Goal: Transaction & Acquisition: Download file/media

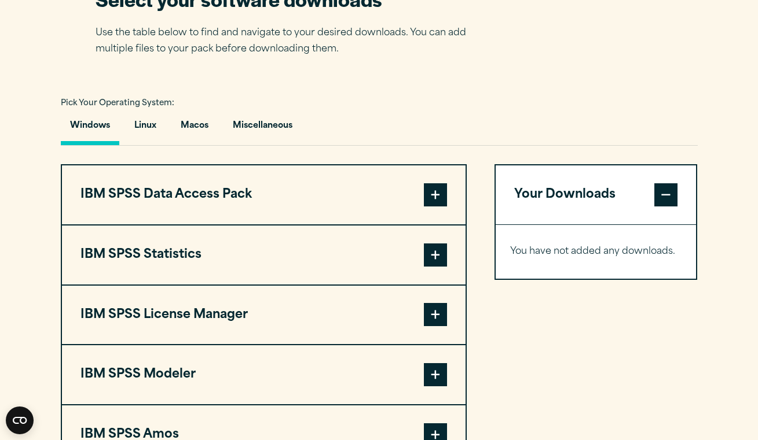
scroll to position [818, 0]
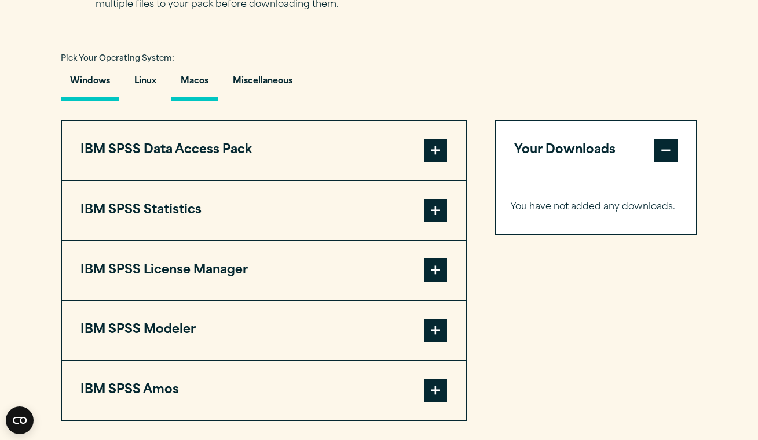
click at [186, 91] on button "Macos" at bounding box center [194, 84] width 46 height 33
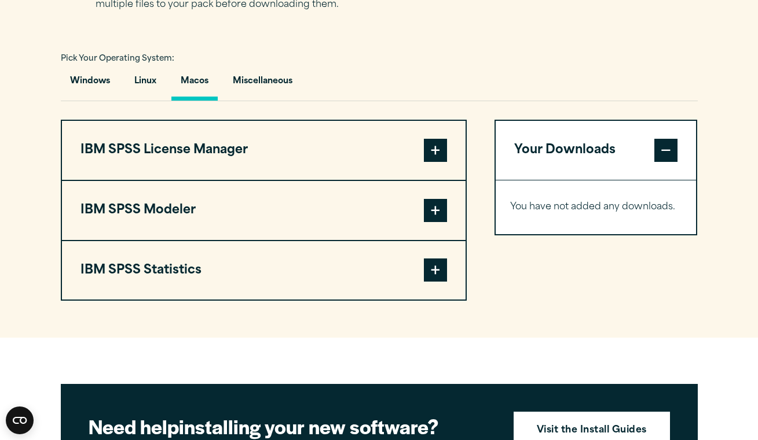
click at [444, 149] on span at bounding box center [435, 150] width 23 height 23
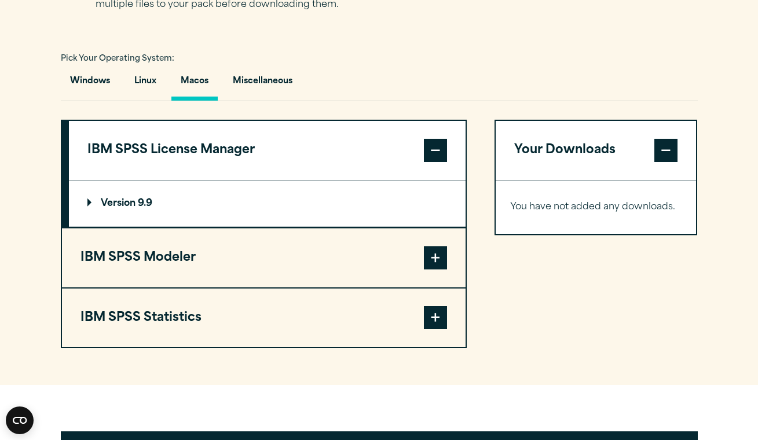
click at [436, 247] on span at bounding box center [435, 258] width 23 height 23
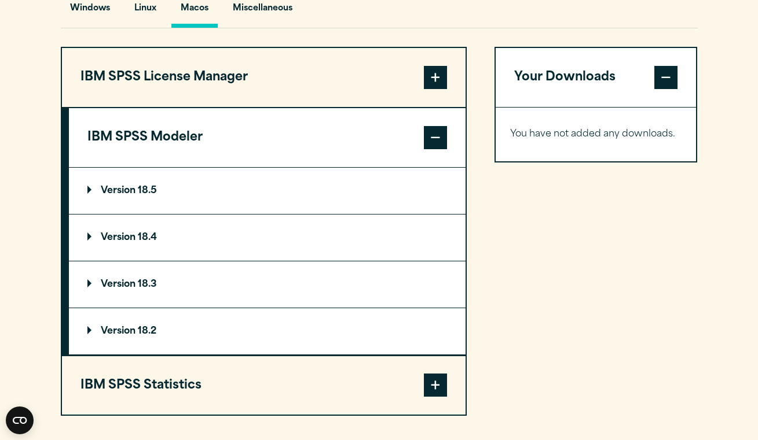
scroll to position [891, 0]
click at [155, 192] on p "Version 18.5" at bounding box center [121, 190] width 69 height 9
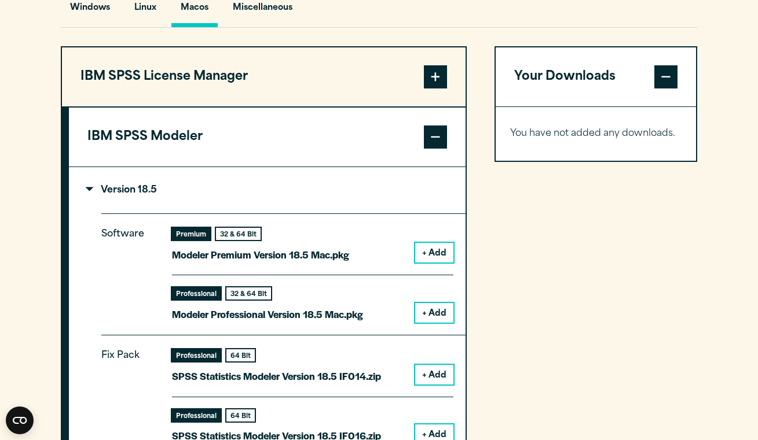
click at [440, 245] on button "+ Add" at bounding box center [434, 253] width 38 height 20
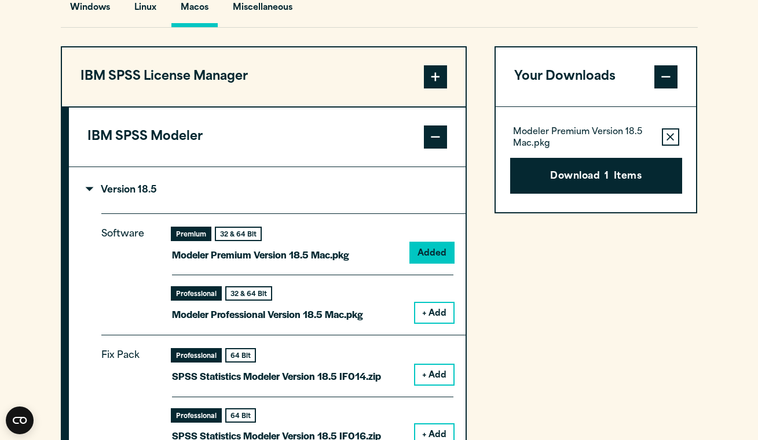
click at [437, 309] on button "+ Add" at bounding box center [434, 313] width 38 height 20
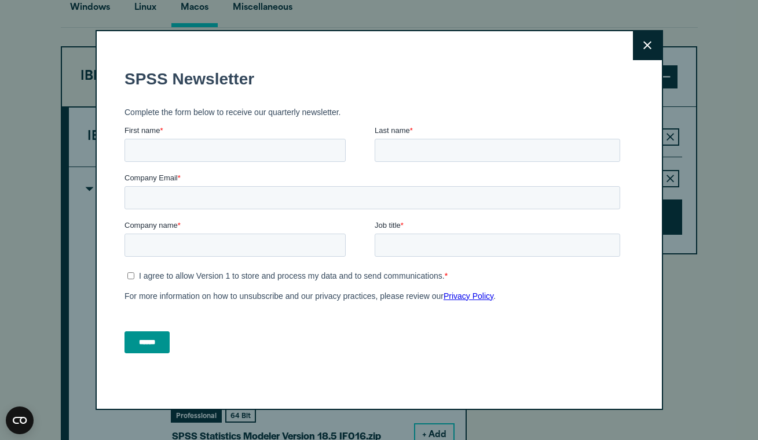
click at [620, 45] on div "Close" at bounding box center [378, 220] width 567 height 381
click at [631, 45] on div "Close" at bounding box center [378, 220] width 567 height 381
click at [641, 45] on button "Close" at bounding box center [647, 45] width 29 height 29
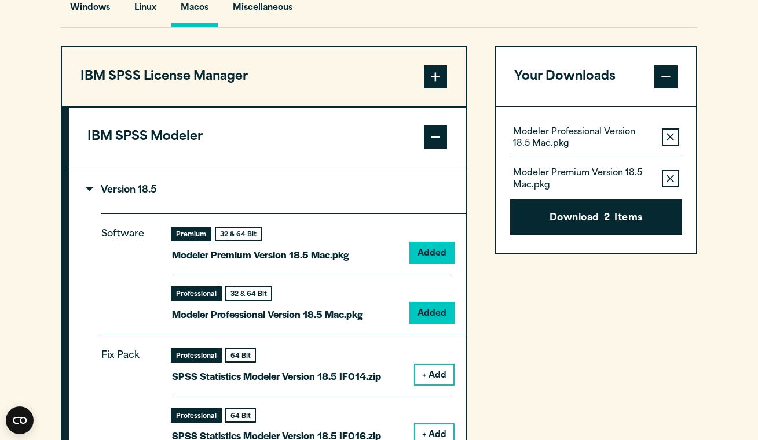
click at [335, 193] on summary "Version 18.5" at bounding box center [267, 190] width 396 height 46
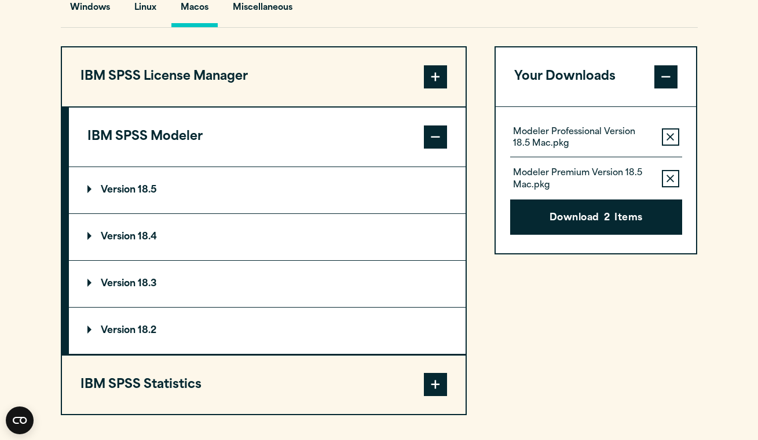
click at [208, 386] on button "IBM SPSS Statistics" at bounding box center [263, 385] width 403 height 59
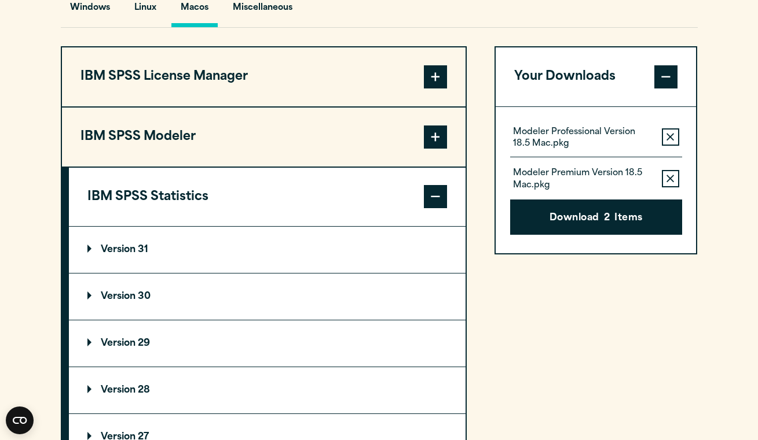
scroll to position [961, 0]
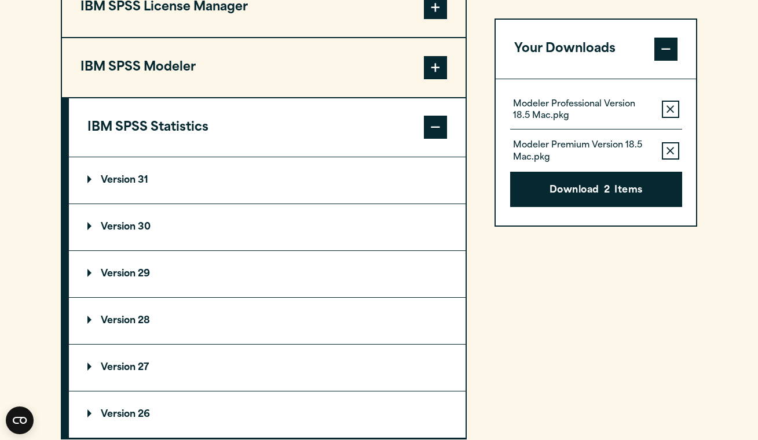
click at [168, 176] on summary "Version 31" at bounding box center [267, 180] width 396 height 46
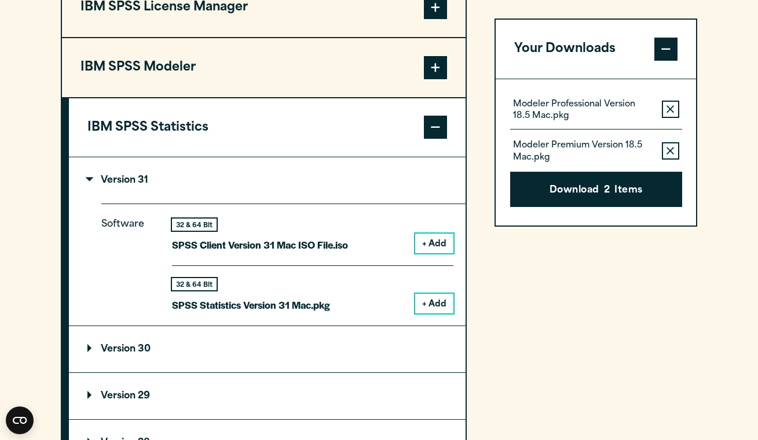
click at [432, 238] on button "+ Add" at bounding box center [434, 244] width 38 height 20
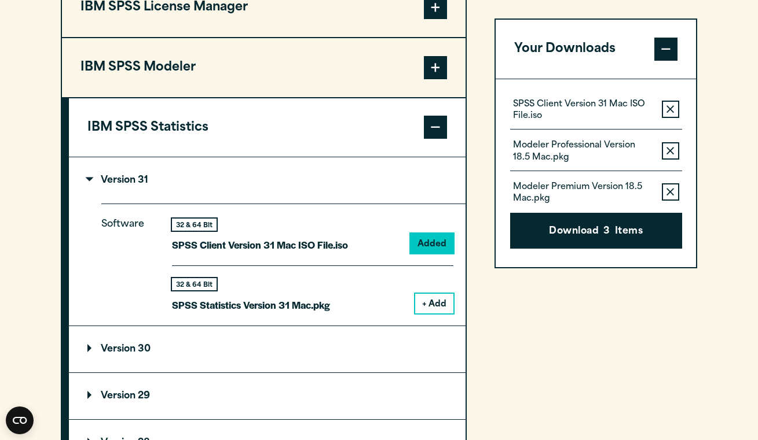
click at [436, 299] on button "+ Add" at bounding box center [434, 304] width 38 height 20
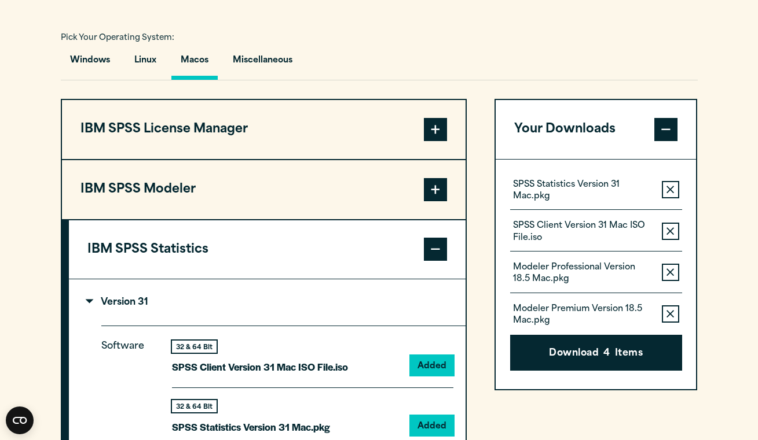
scroll to position [727, 0]
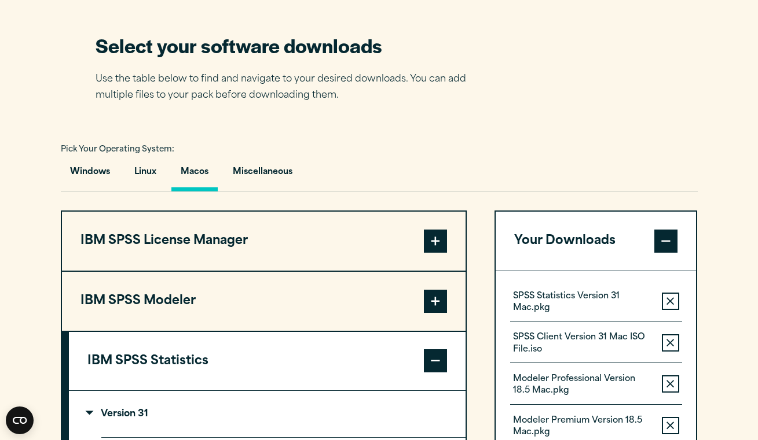
click at [381, 352] on button "IBM SPSS Statistics" at bounding box center [267, 361] width 396 height 59
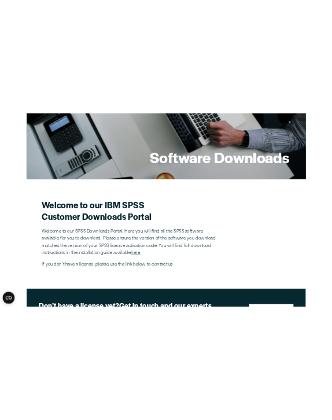
scroll to position [198, 0]
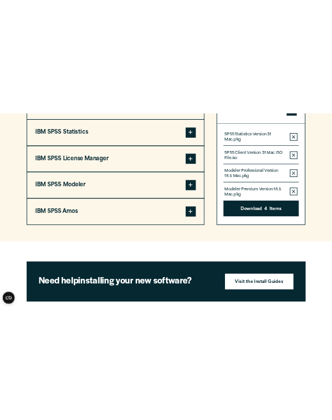
scroll to position [1117, 0]
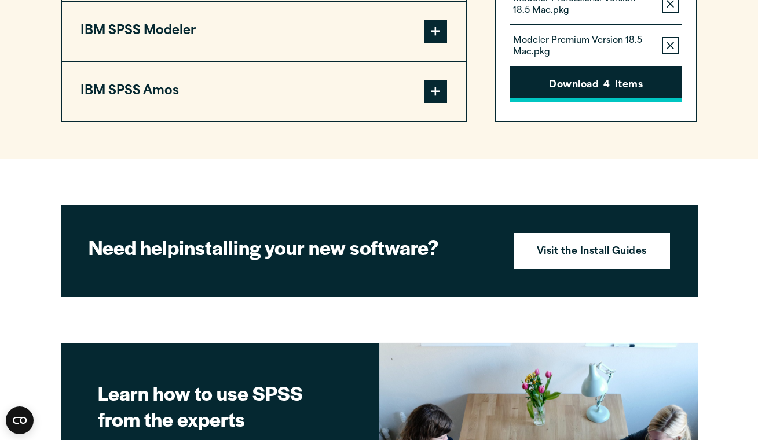
click at [613, 93] on button "Download 4 Items" at bounding box center [596, 85] width 172 height 36
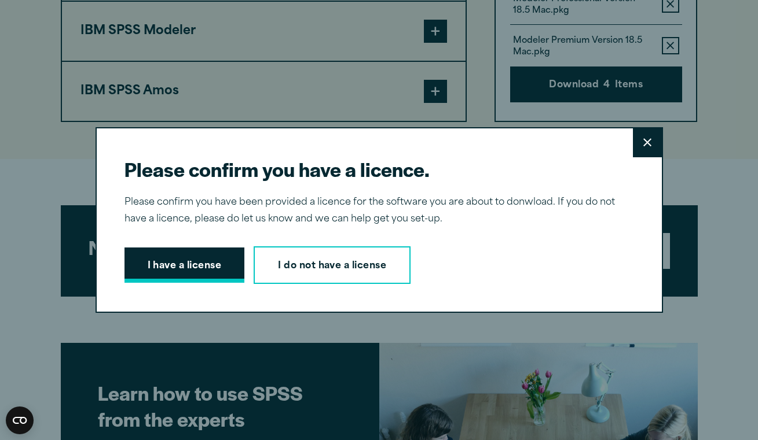
click at [203, 266] on button "I have a license" at bounding box center [184, 266] width 120 height 36
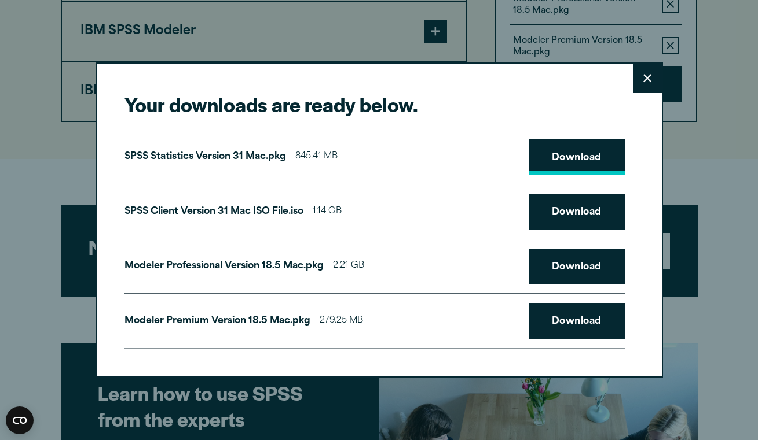
click at [545, 161] on link "Download" at bounding box center [576, 157] width 96 height 36
click at [567, 218] on link "Download" at bounding box center [576, 212] width 96 height 36
click at [570, 259] on link "Download" at bounding box center [576, 267] width 96 height 36
click at [572, 339] on div "Modeler Premium Version 18.5 Mac.pkg 279.25 MB Download" at bounding box center [374, 321] width 500 height 56
click at [581, 323] on link "Download" at bounding box center [576, 321] width 96 height 36
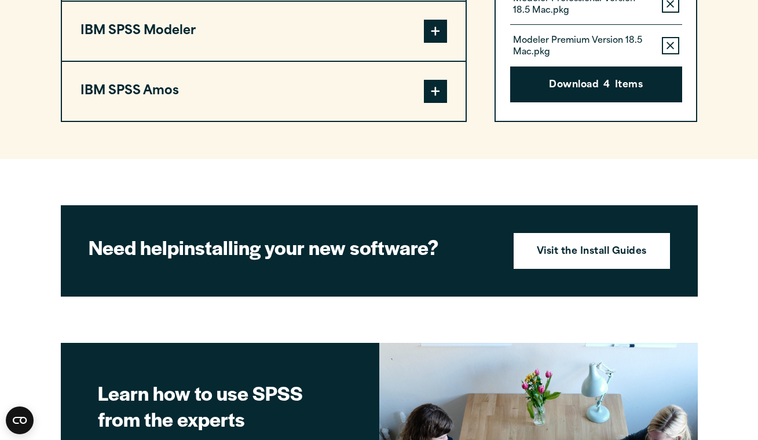
drag, startPoint x: 740, startPoint y: 410, endPoint x: 719, endPoint y: 265, distance: 146.2
click at [719, 265] on div "Your downloads are ready below. Close SPSS Statistics Version 31 Mac.pkg 845.41…" at bounding box center [379, 220] width 758 height 440
